Goal: Task Accomplishment & Management: Manage account settings

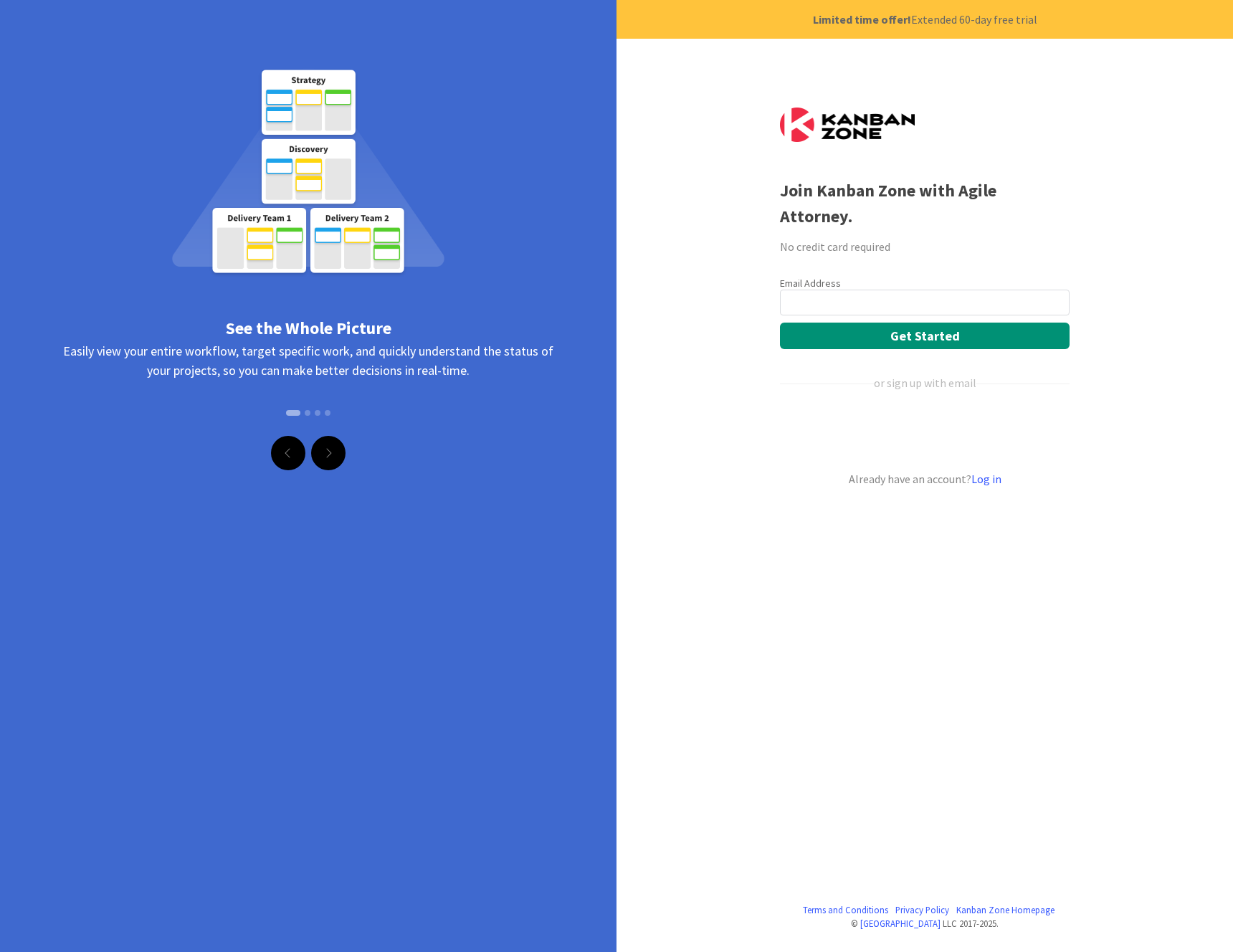
click at [916, 290] on input "email" at bounding box center [925, 302] width 290 height 26
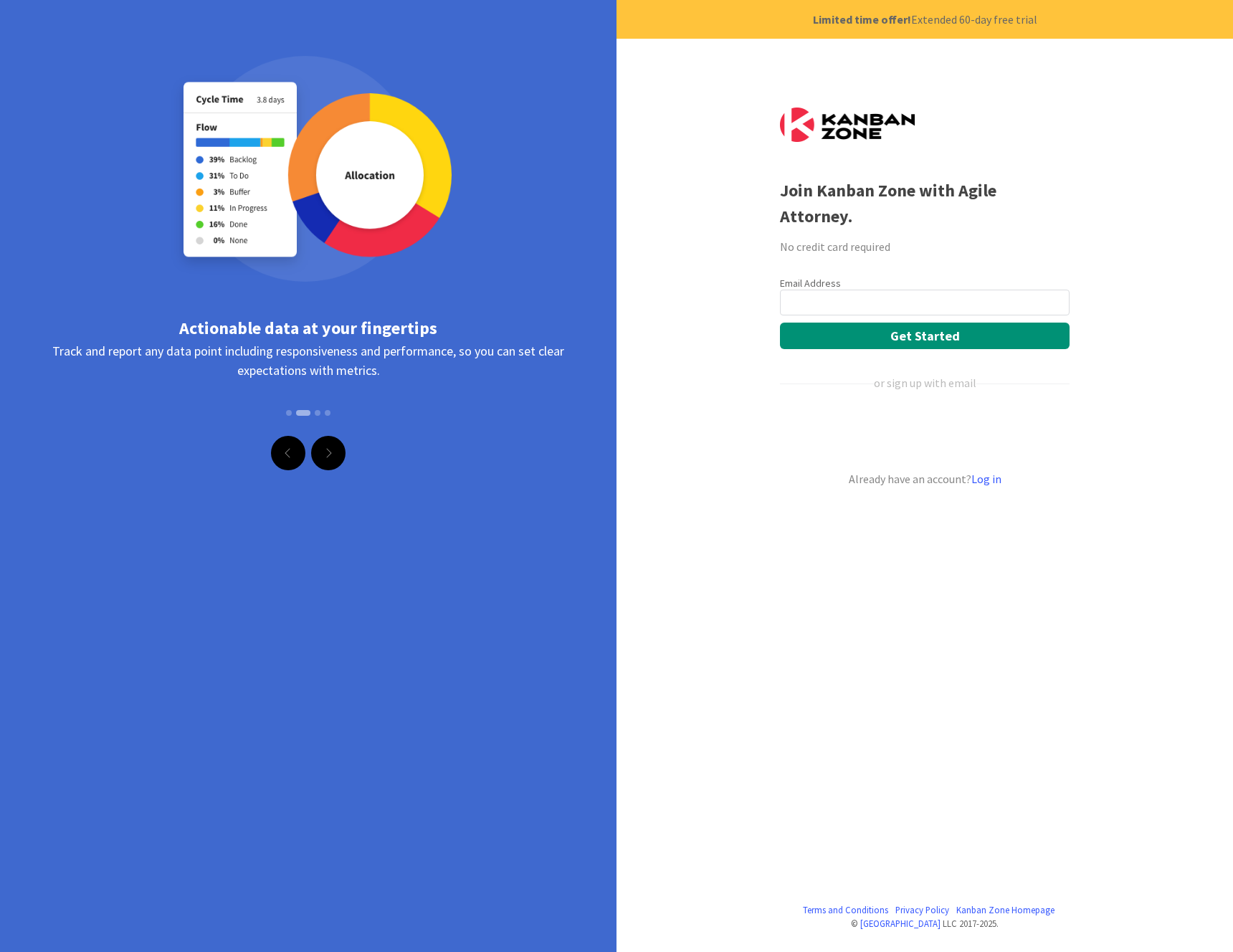
type input "[EMAIL_ADDRESS][DOMAIN_NAME]"
click at [947, 322] on button "Get Started" at bounding box center [925, 335] width 290 height 26
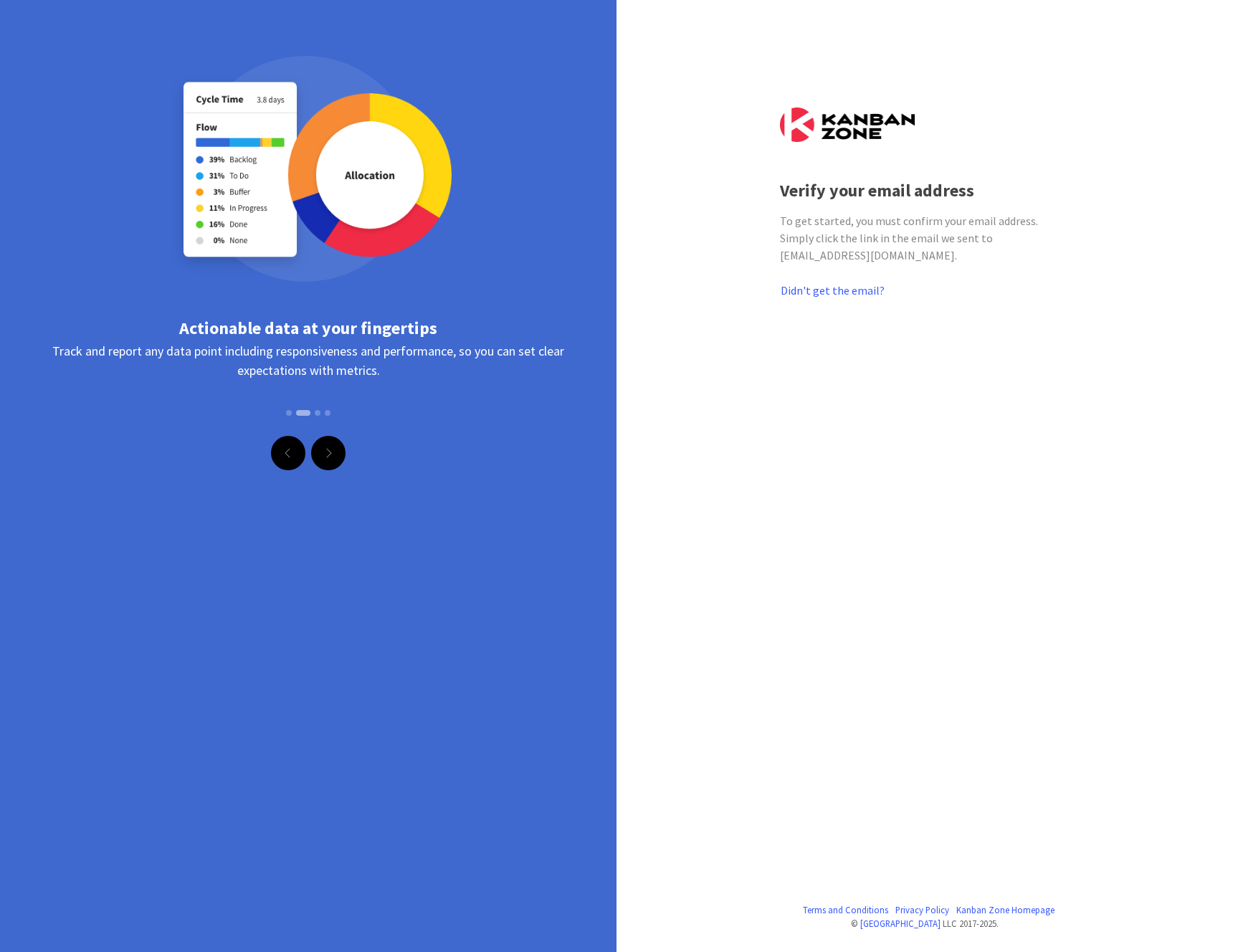
click at [825, 129] on img at bounding box center [847, 125] width 135 height 34
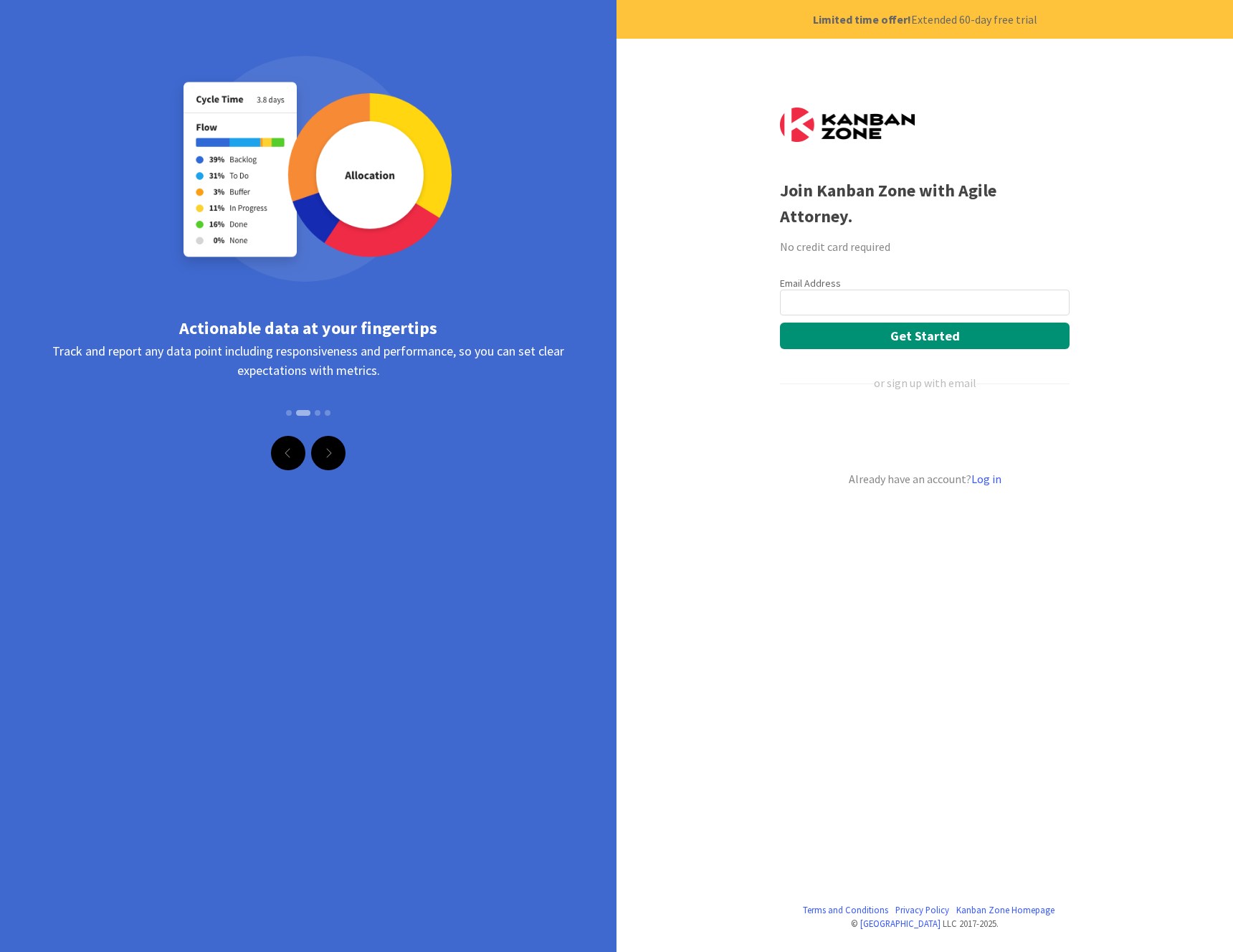
click at [996, 290] on input "email" at bounding box center [925, 302] width 290 height 26
type input "[EMAIL_ADDRESS][DOMAIN_NAME]"
click at [992, 322] on button "Get Started" at bounding box center [925, 335] width 290 height 26
click at [992, 471] on link "Log in" at bounding box center [986, 479] width 30 height 14
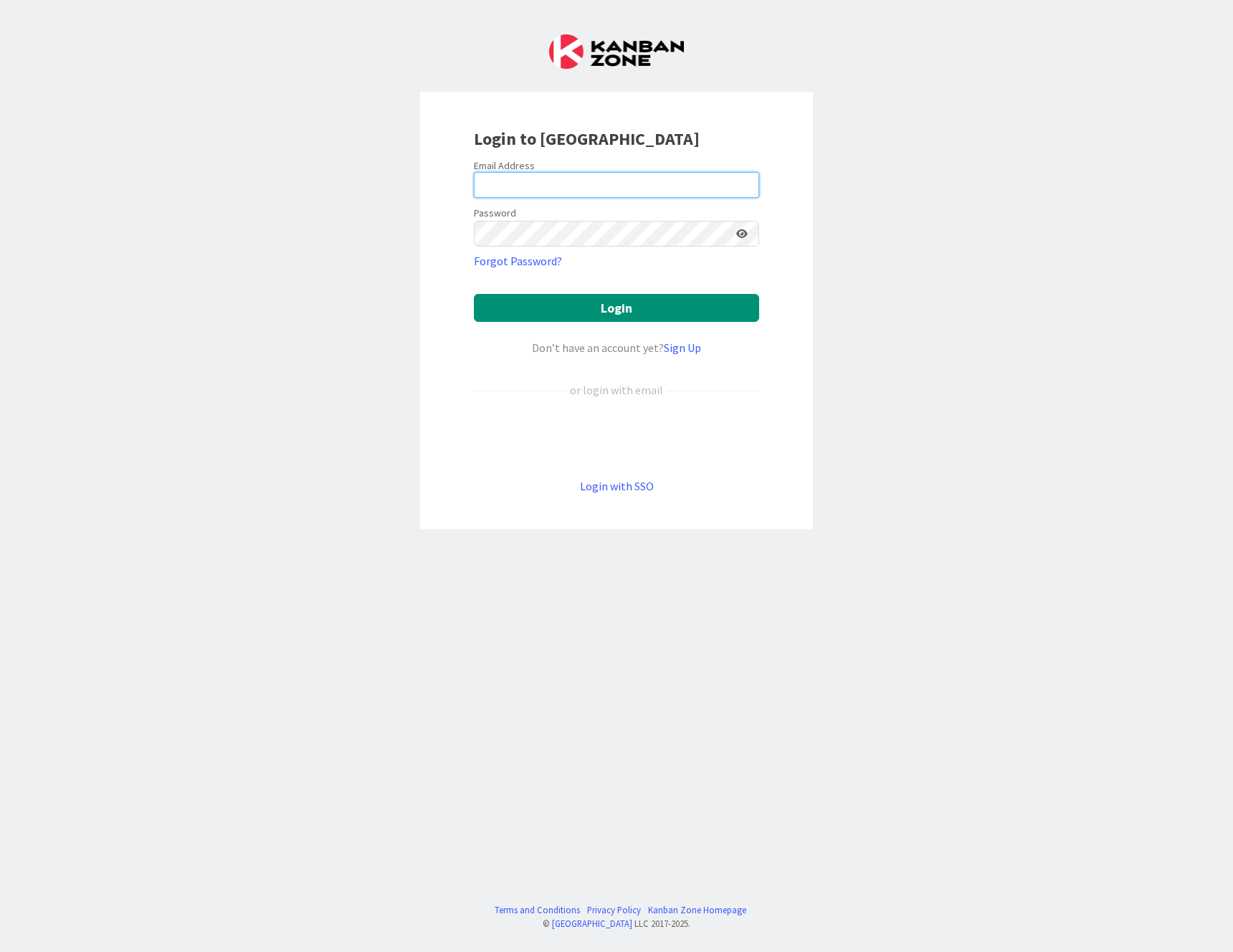
click at [611, 188] on input "email" at bounding box center [616, 185] width 285 height 26
type input "[EMAIL_ADDRESS][DOMAIN_NAME]"
click at [598, 304] on button "Login" at bounding box center [616, 308] width 285 height 28
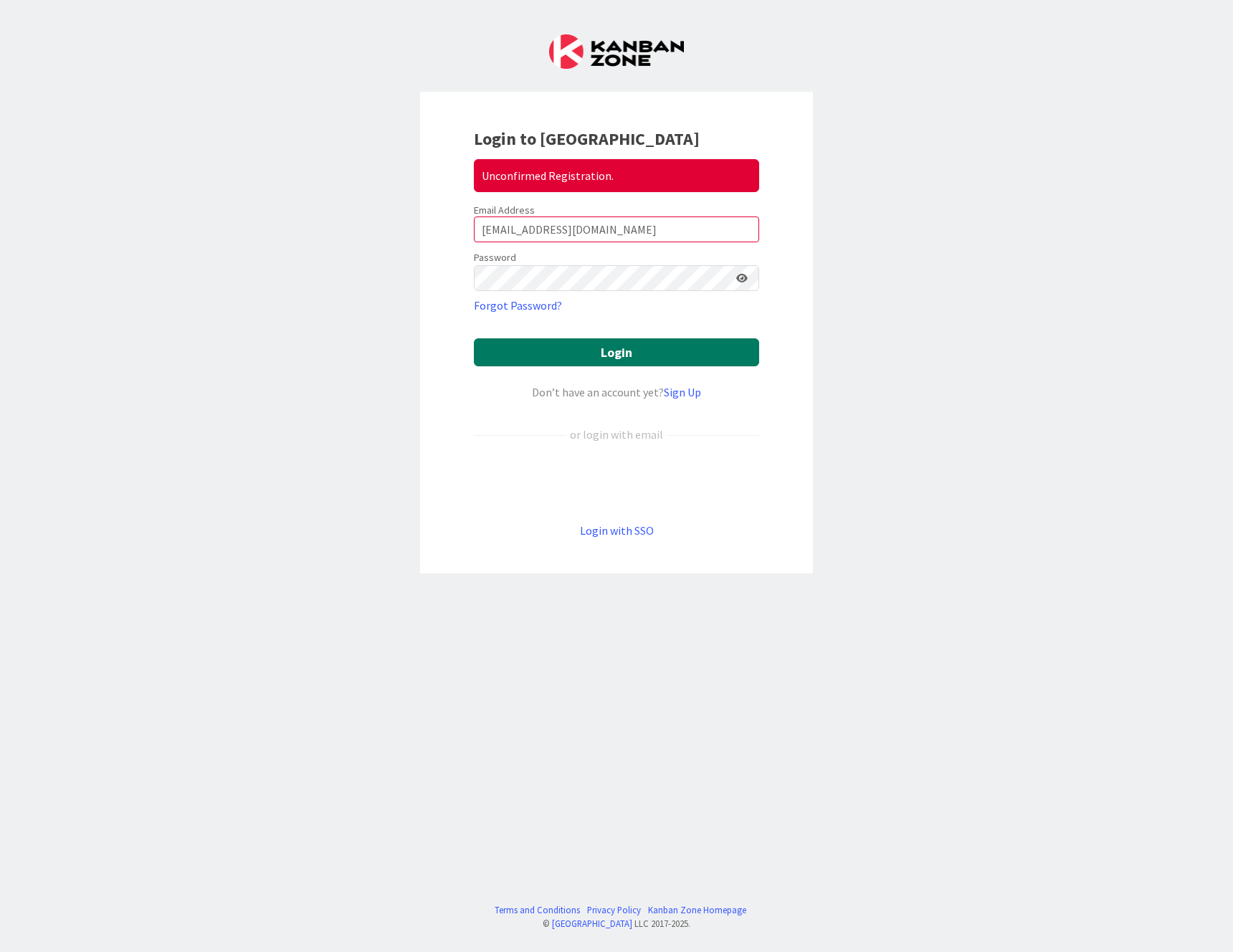
click at [689, 356] on button "Login" at bounding box center [616, 352] width 285 height 28
click at [743, 281] on icon at bounding box center [742, 278] width 12 height 10
click at [468, 275] on div "Login to [GEOGRAPHIC_DATA] Unconfirmed Registration. Email Address [EMAIL_ADDRE…" at bounding box center [616, 332] width 393 height 481
click at [626, 357] on button "Login" at bounding box center [616, 352] width 285 height 28
click at [592, 352] on button "Login" at bounding box center [616, 352] width 285 height 28
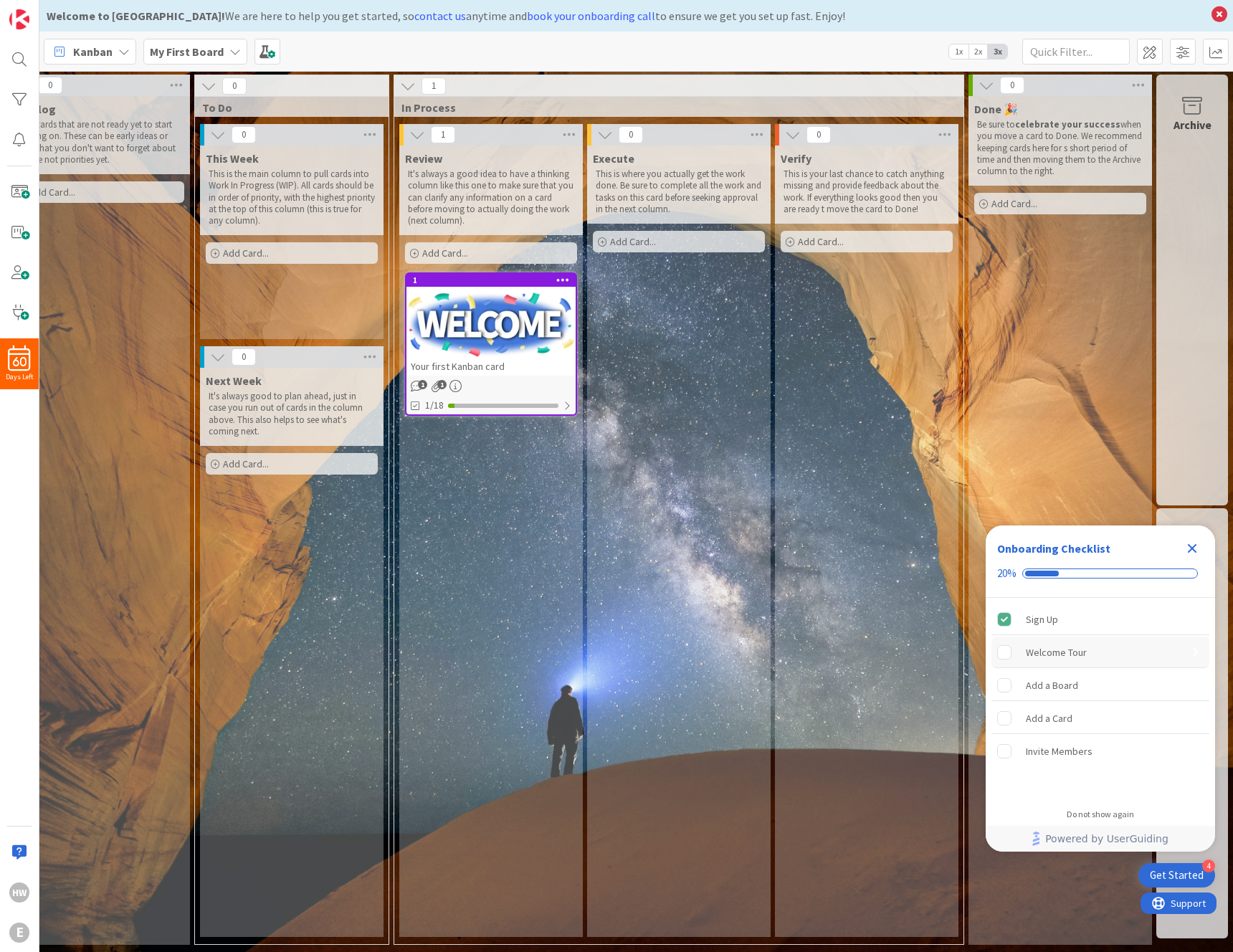
click at [1073, 643] on div "Welcome Tour" at bounding box center [1056, 652] width 61 height 17
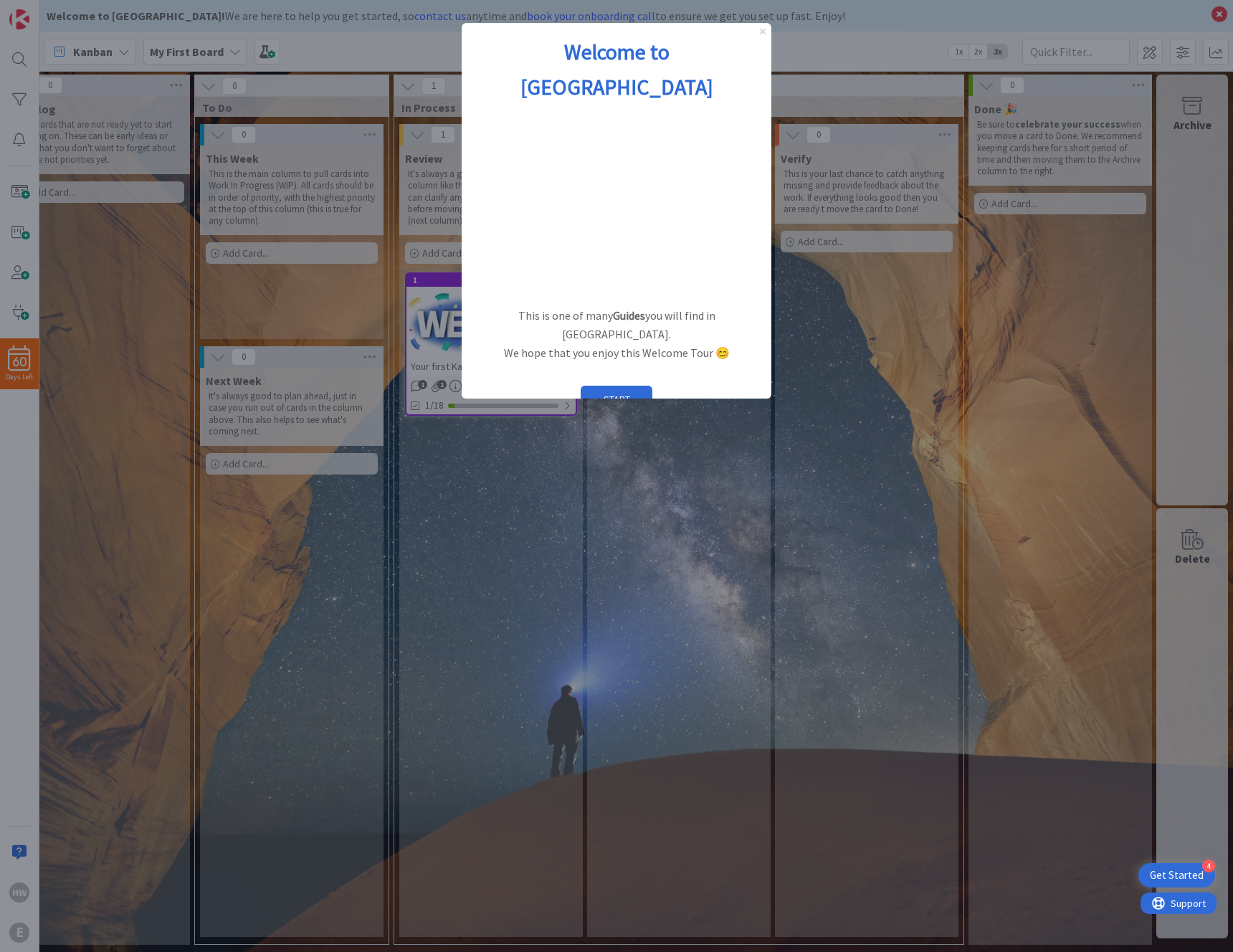
click at [760, 30] on icon "Close Preview" at bounding box center [763, 32] width 5 height 5
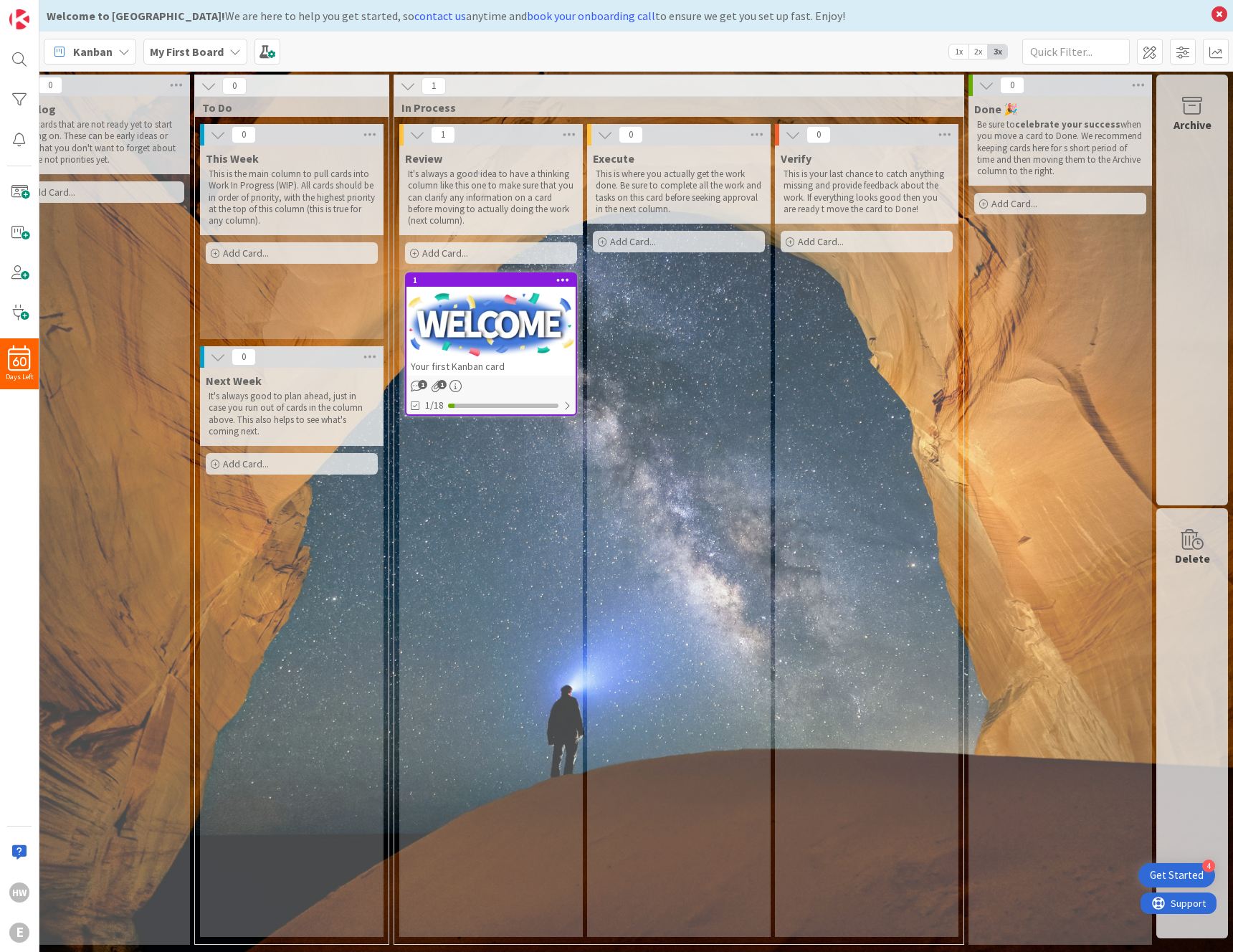
click at [107, 57] on span "Kanban" at bounding box center [93, 52] width 40 height 17
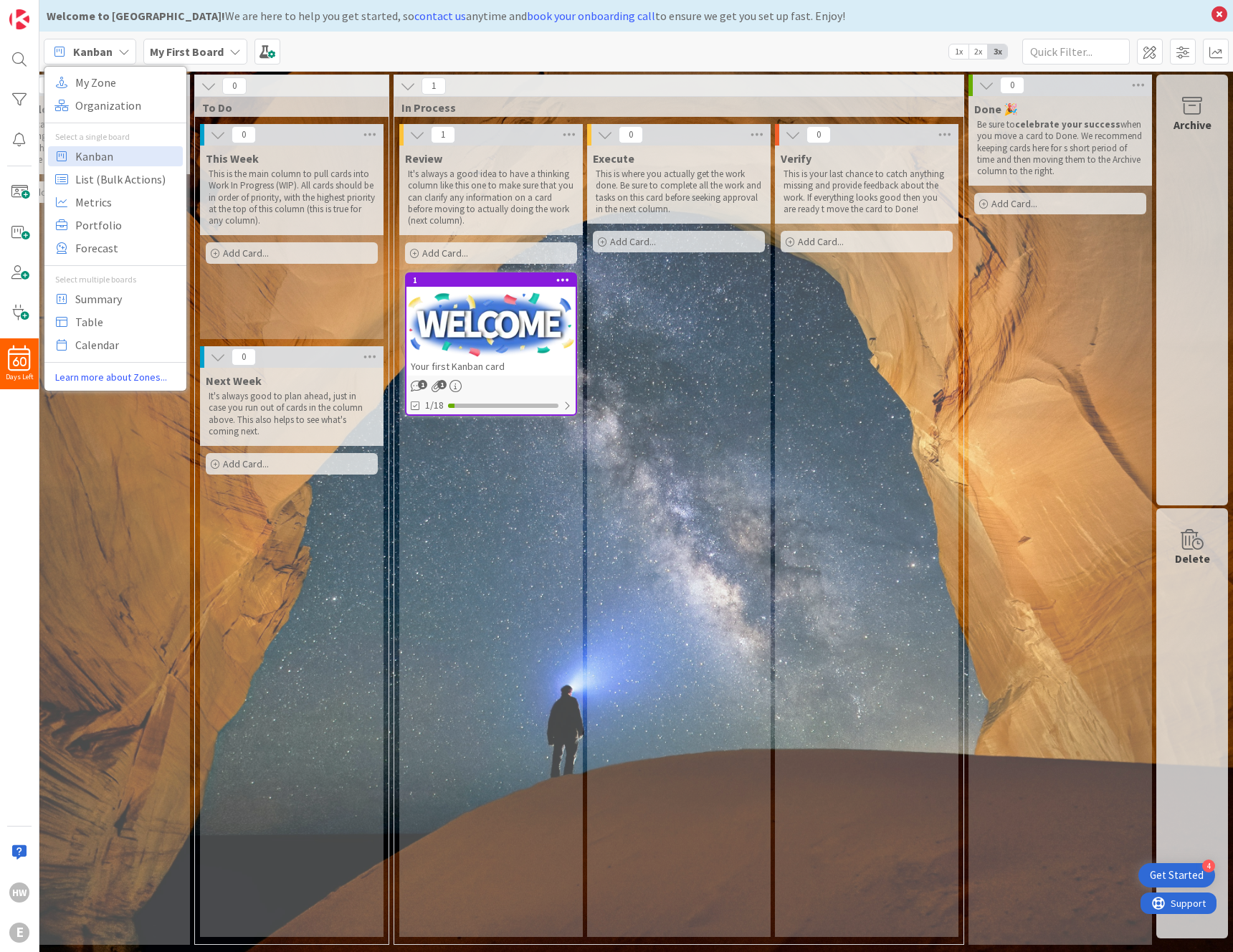
click at [26, 481] on div "60 Days Left HW E" at bounding box center [20, 476] width 40 height 952
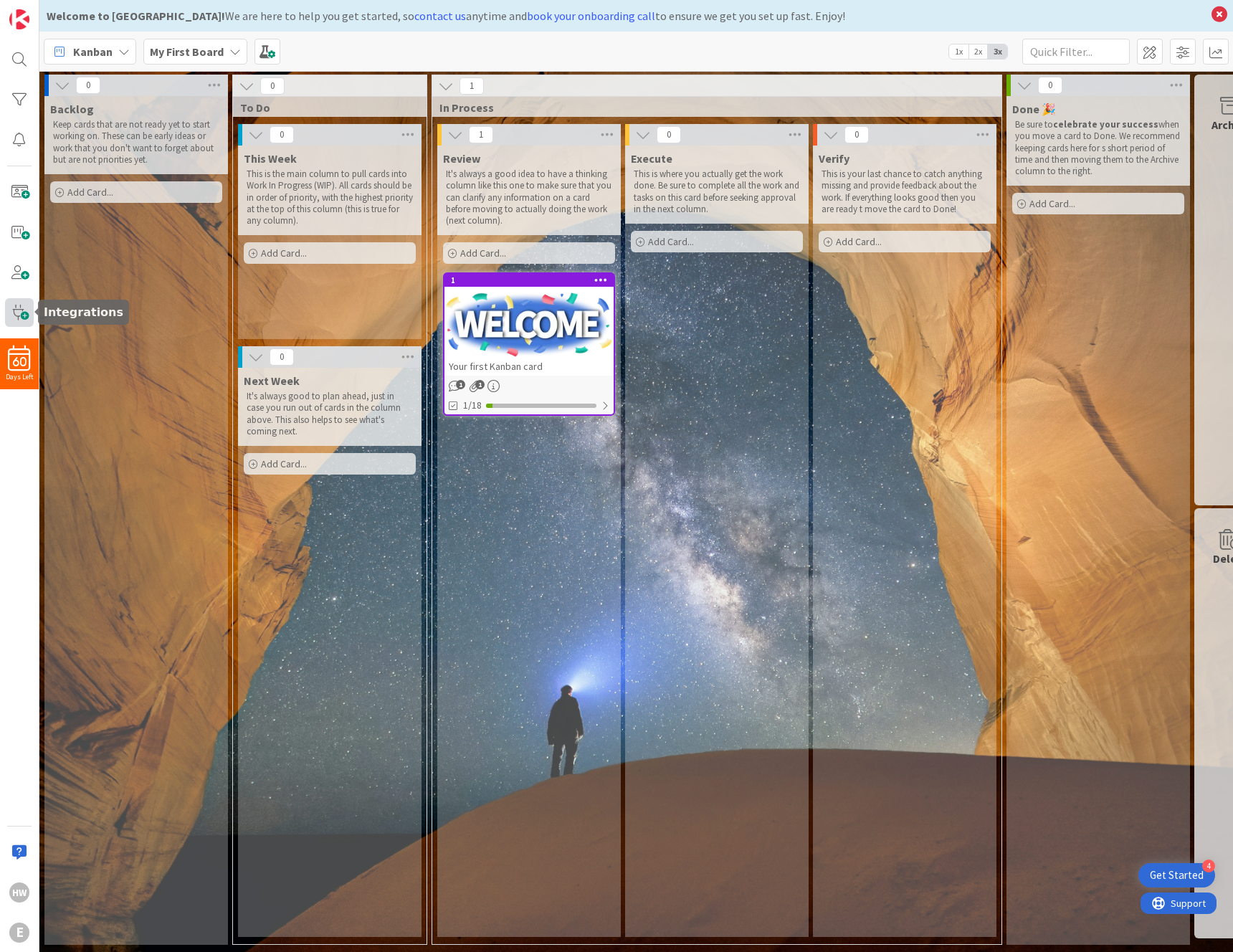
click at [25, 316] on span at bounding box center [20, 313] width 29 height 29
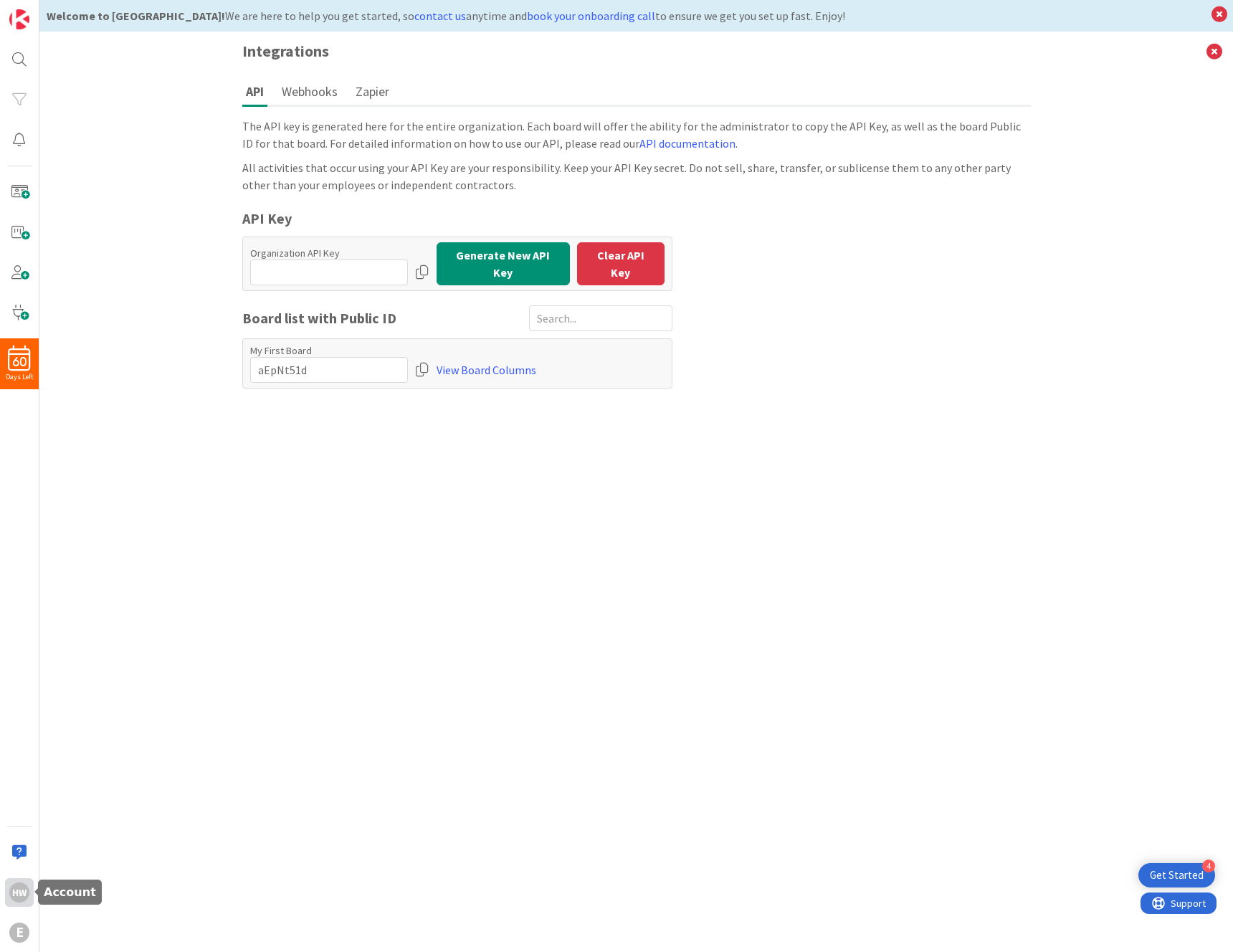
click at [18, 881] on div "HW" at bounding box center [20, 892] width 29 height 29
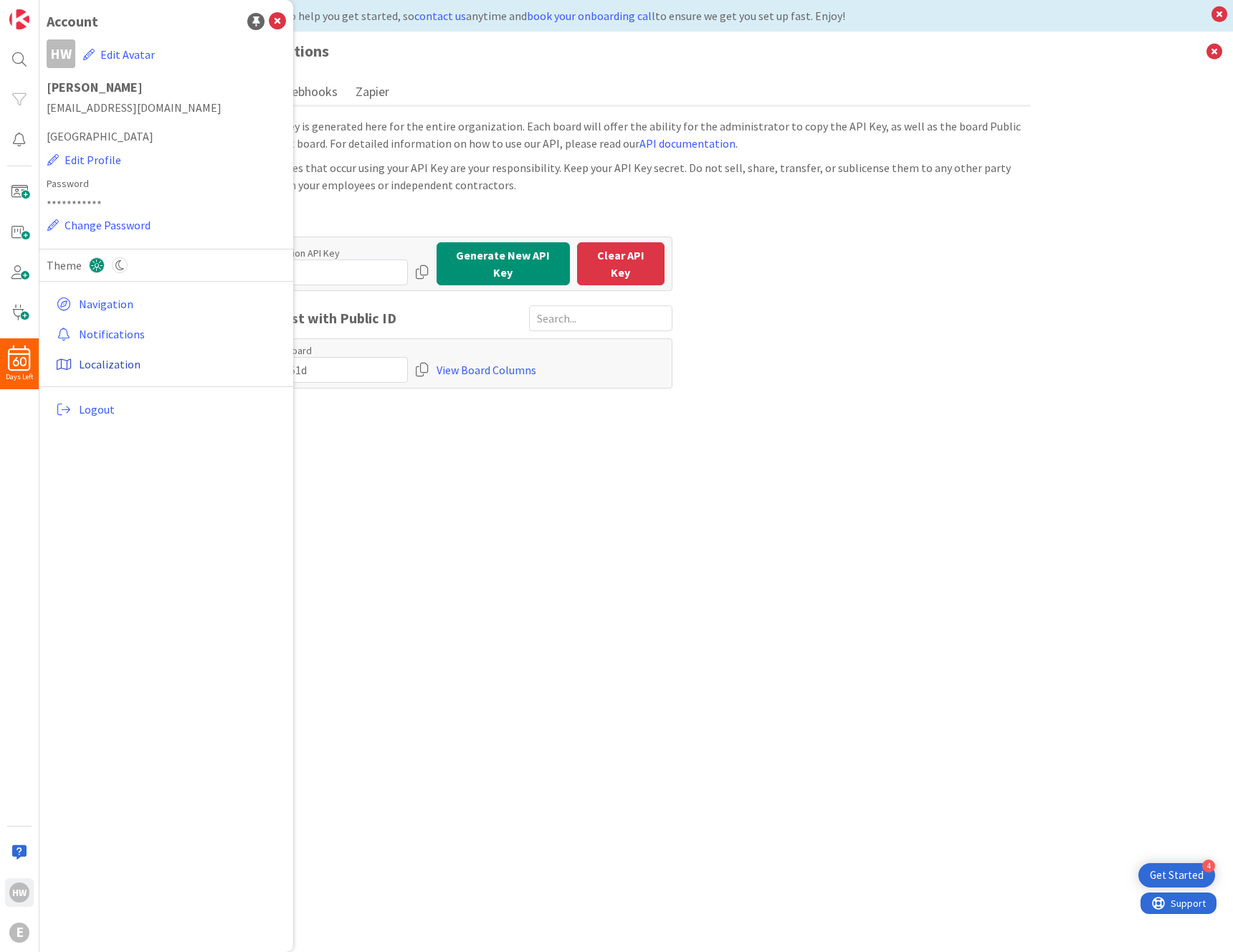
click at [162, 355] on link "Localization" at bounding box center [167, 364] width 236 height 26
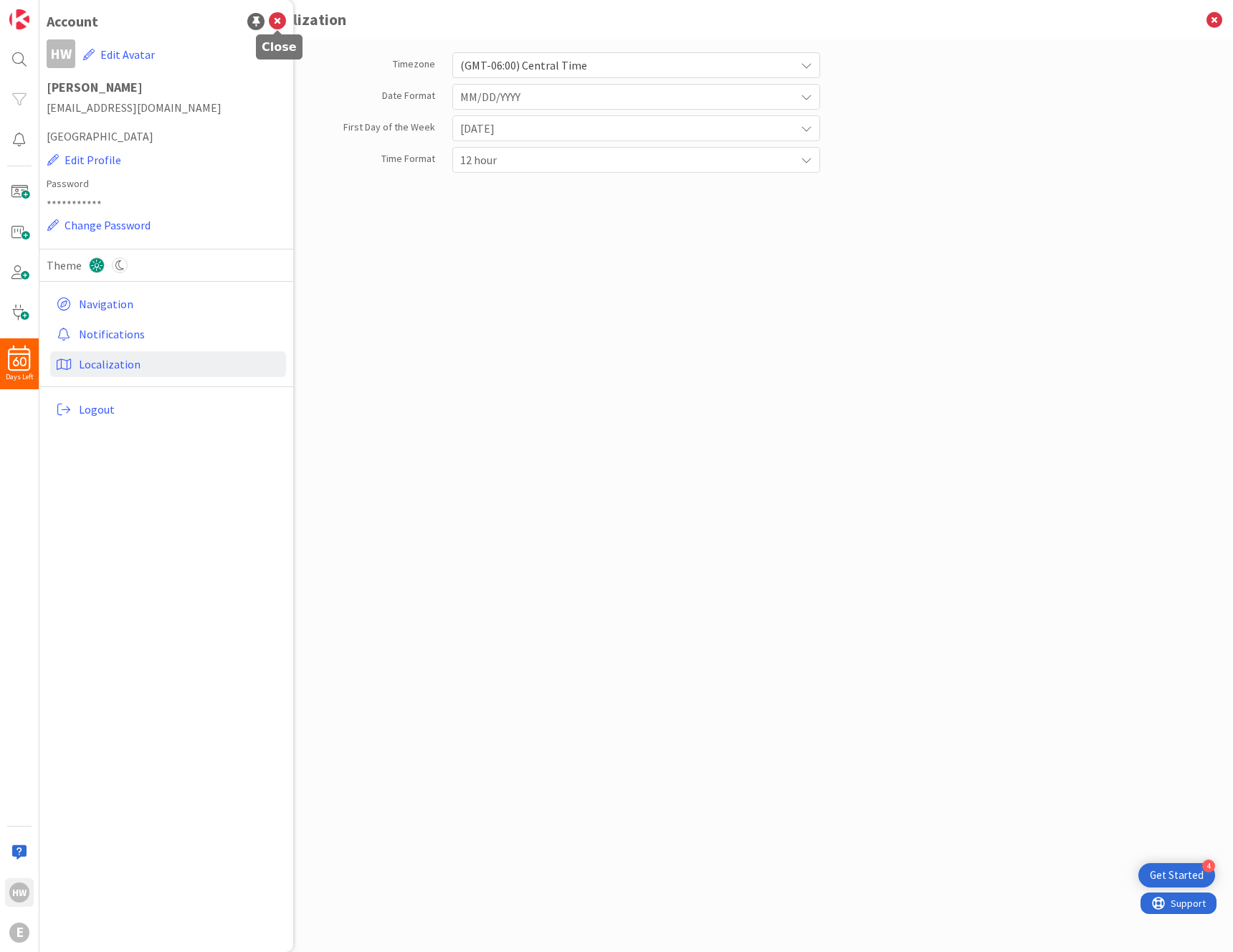
click at [272, 23] on icon at bounding box center [277, 21] width 17 height 17
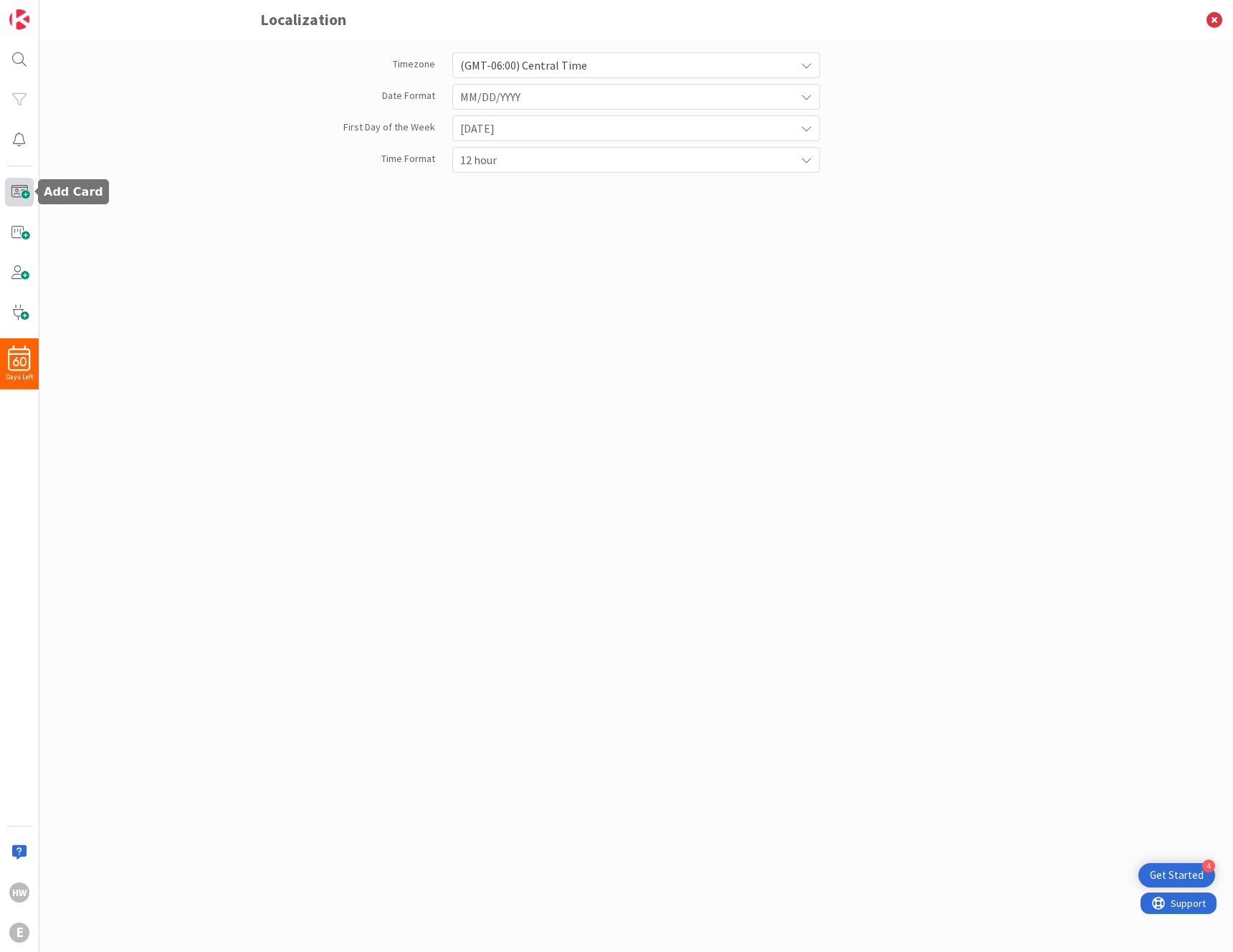
click at [15, 198] on span at bounding box center [20, 192] width 29 height 29
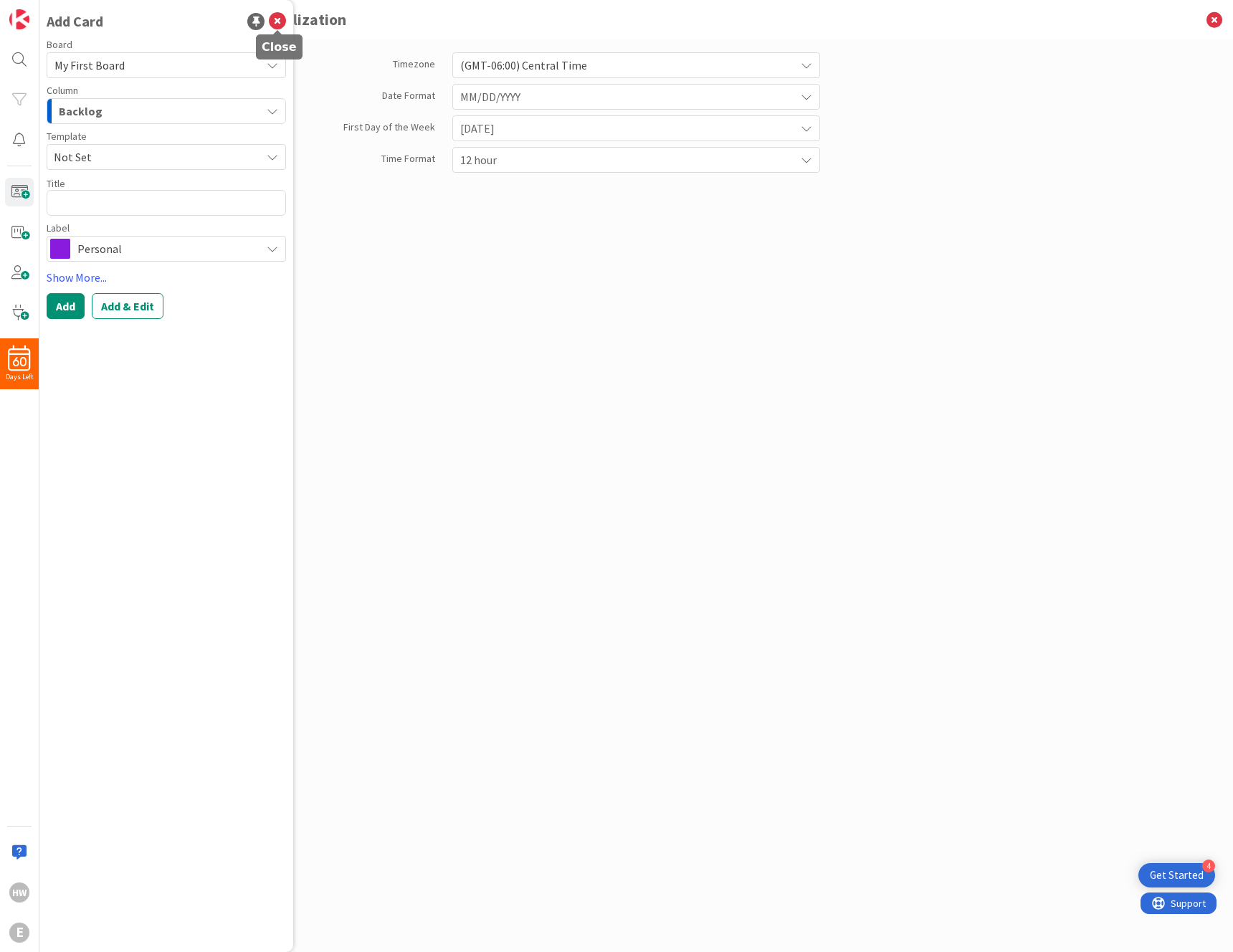
click at [280, 19] on icon at bounding box center [277, 21] width 17 height 17
